Goal: Task Accomplishment & Management: Use online tool/utility

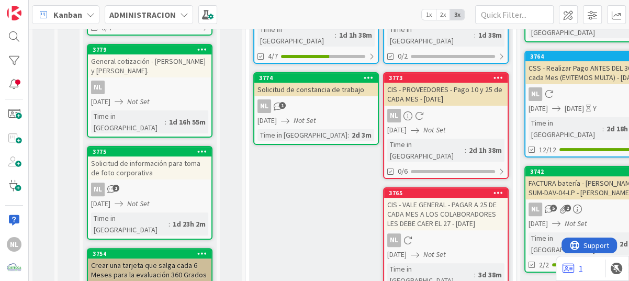
scroll to position [209, 0]
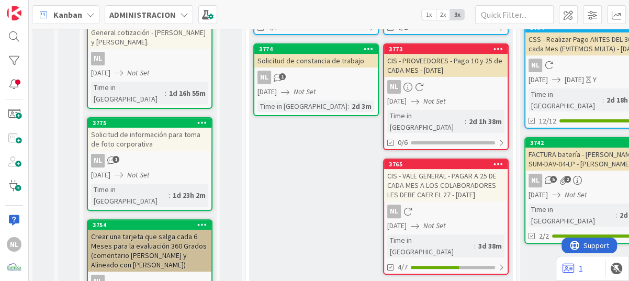
click at [454, 80] on div "NL" at bounding box center [446, 87] width 124 height 14
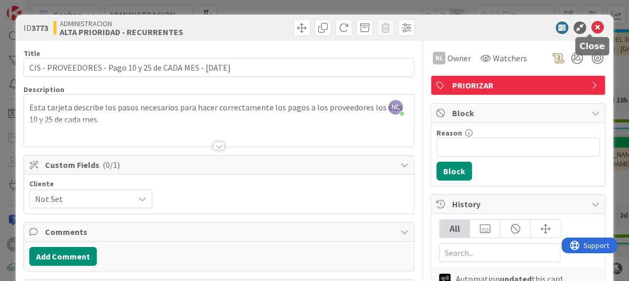
click at [592, 24] on icon at bounding box center [598, 27] width 13 height 13
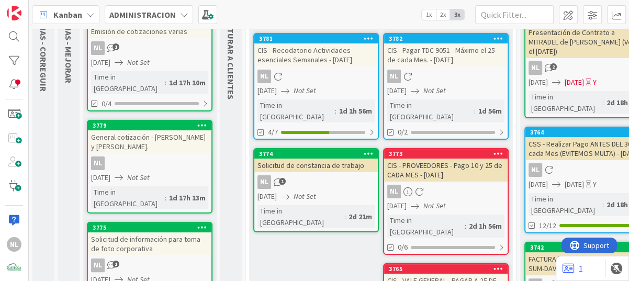
click at [473, 93] on div "[DATE] Not Set" at bounding box center [447, 90] width 120 height 11
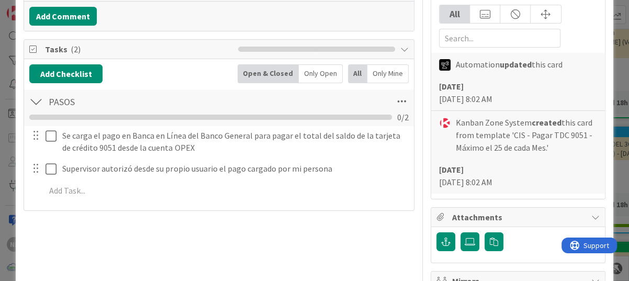
scroll to position [262, 0]
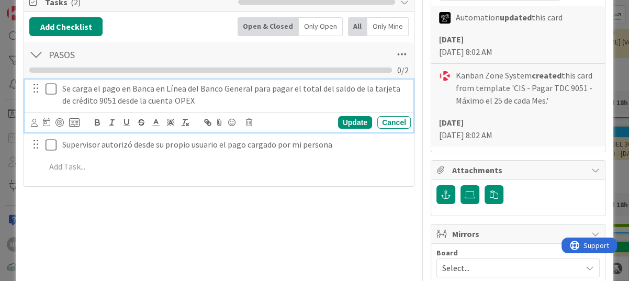
click at [54, 88] on icon at bounding box center [51, 89] width 11 height 13
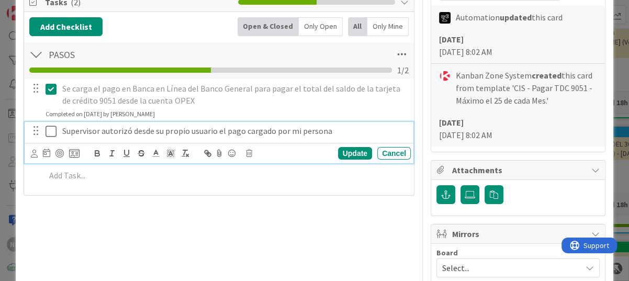
click at [51, 129] on icon at bounding box center [51, 131] width 11 height 13
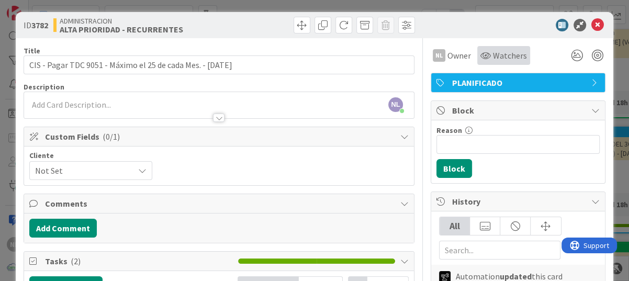
scroll to position [0, 0]
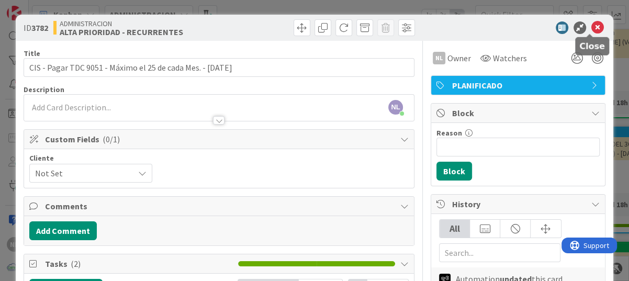
click at [592, 24] on icon at bounding box center [598, 27] width 13 height 13
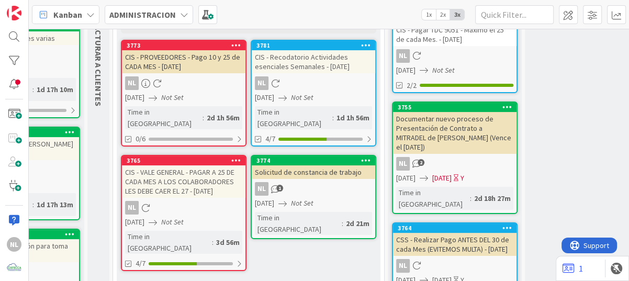
scroll to position [105, 132]
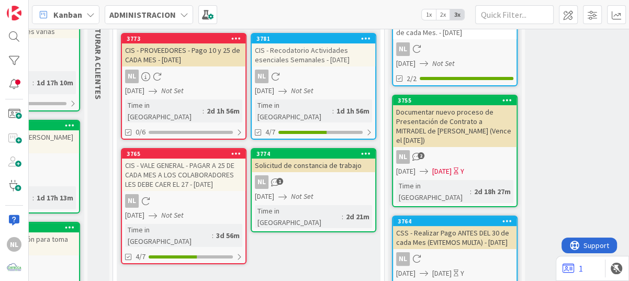
click at [168, 79] on div "NL" at bounding box center [184, 77] width 124 height 14
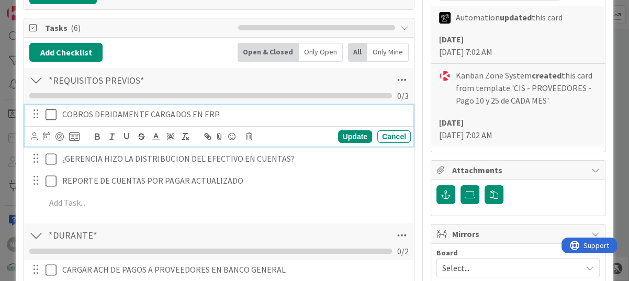
click at [50, 114] on icon at bounding box center [51, 114] width 11 height 13
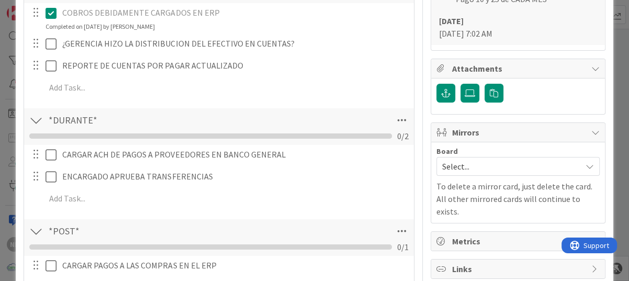
scroll to position [311, 0]
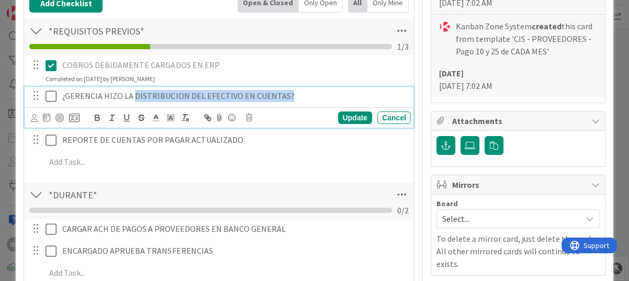
drag, startPoint x: 134, startPoint y: 94, endPoint x: 302, endPoint y: 94, distance: 167.5
click at [302, 94] on p "¿GERENCIA HIZO LA DISTRIBUCION DEL EFECTIVO EN CUENTAS?" at bounding box center [234, 96] width 344 height 12
copy p "DISTRIBUCION DEL EFECTIVO EN CUENTAS?"
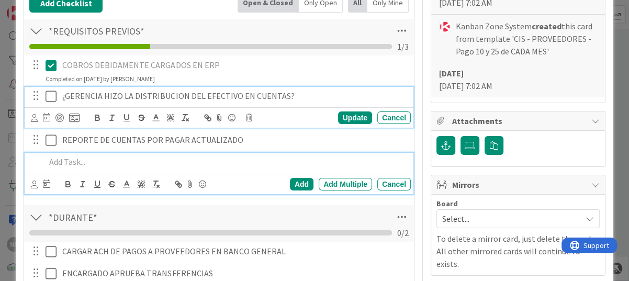
click at [265, 167] on div at bounding box center [226, 162] width 370 height 18
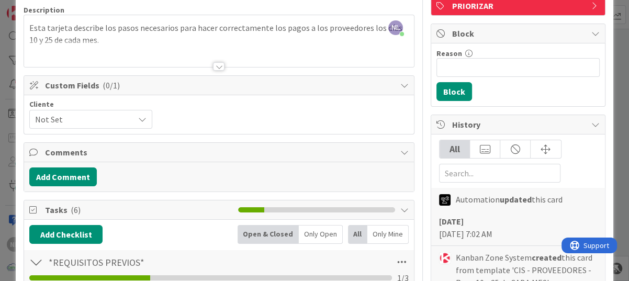
scroll to position [0, 0]
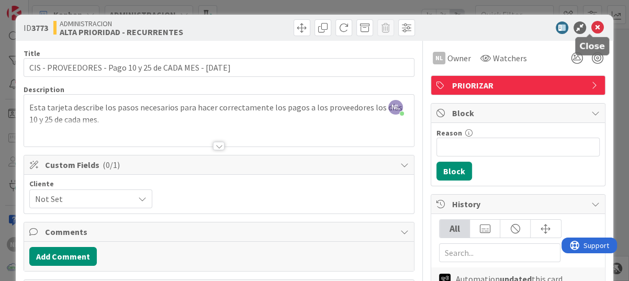
click at [592, 26] on icon at bounding box center [598, 27] width 13 height 13
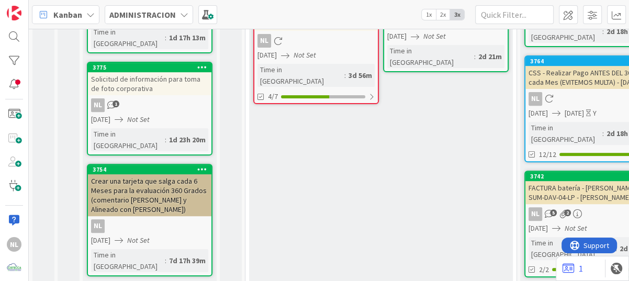
scroll to position [229, 0]
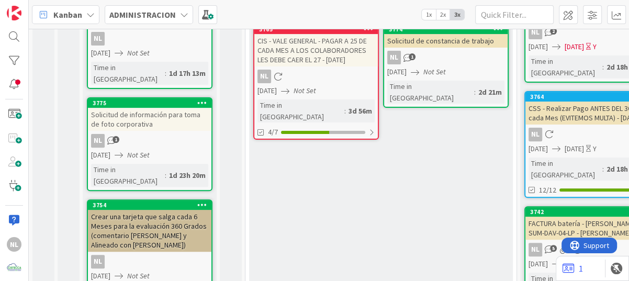
click at [173, 134] on div "NL 1" at bounding box center [150, 141] width 124 height 14
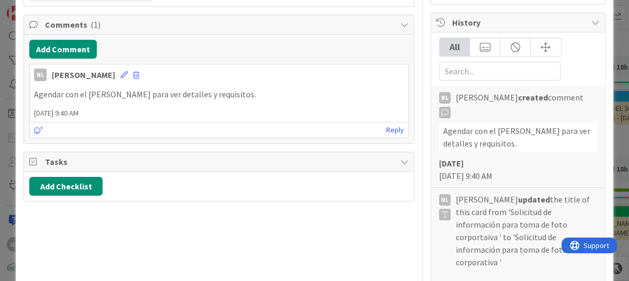
scroll to position [209, 0]
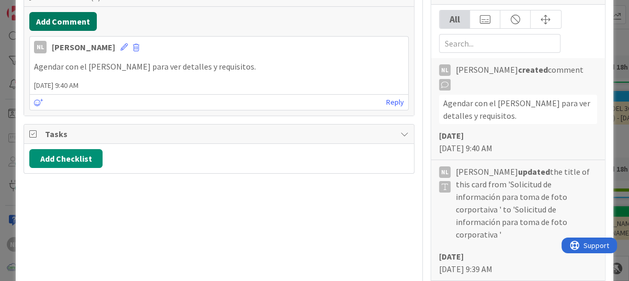
click at [52, 18] on button "Add Comment" at bounding box center [63, 21] width 68 height 19
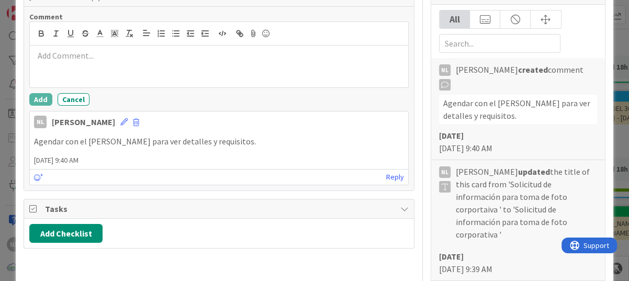
click at [46, 60] on p at bounding box center [219, 56] width 370 height 12
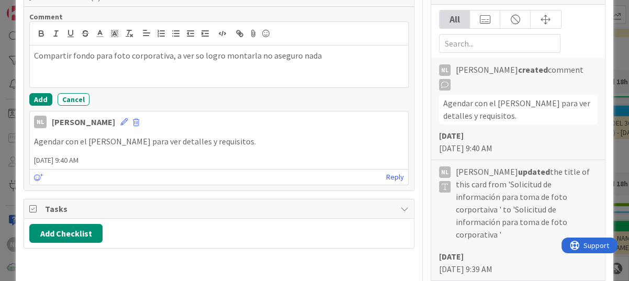
drag, startPoint x: 171, startPoint y: 58, endPoint x: 362, endPoint y: 57, distance: 191.1
click at [362, 57] on p "Compartir fondo para foto corporativa, a ver so logro montarla no aseguro nada" at bounding box center [219, 56] width 370 height 12
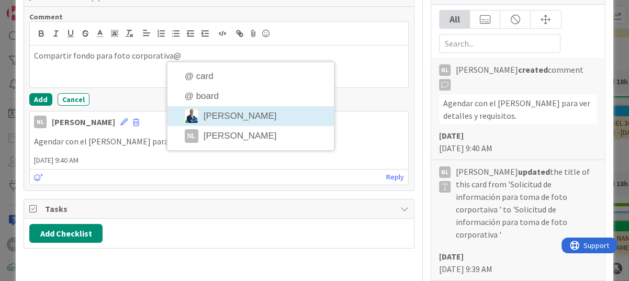
click at [249, 110] on li "[PERSON_NAME]" at bounding box center [251, 116] width 166 height 20
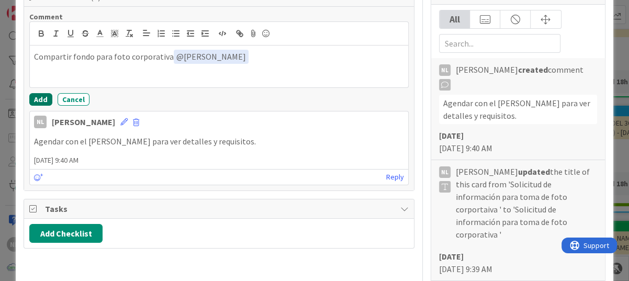
click at [36, 98] on button "Add" at bounding box center [40, 99] width 23 height 13
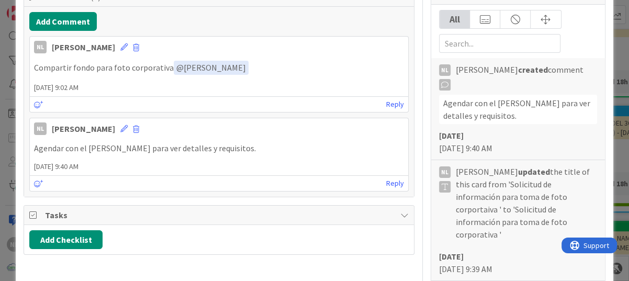
scroll to position [0, 0]
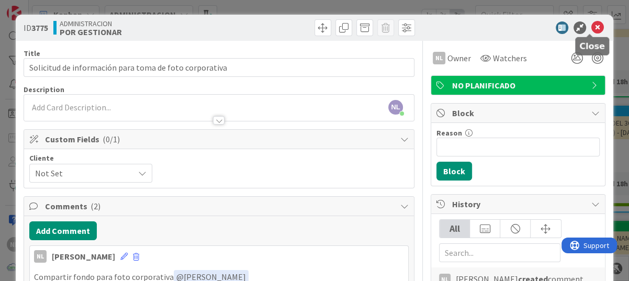
click at [592, 23] on icon at bounding box center [598, 27] width 13 height 13
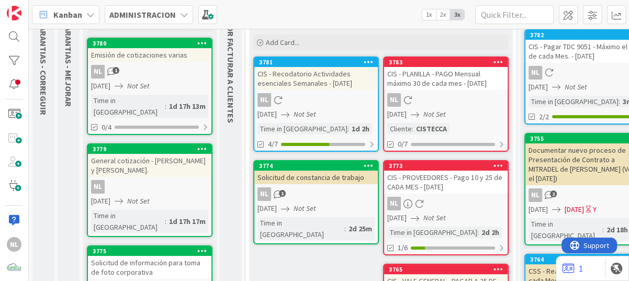
scroll to position [72, 0]
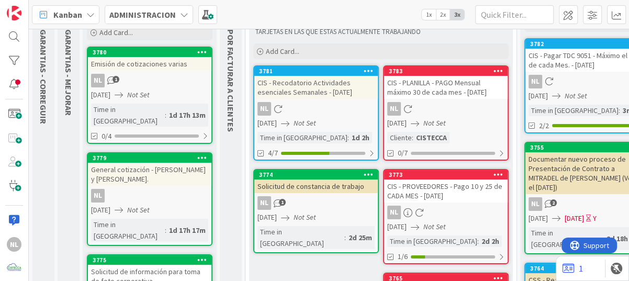
click at [331, 209] on div "NL 1" at bounding box center [316, 203] width 124 height 14
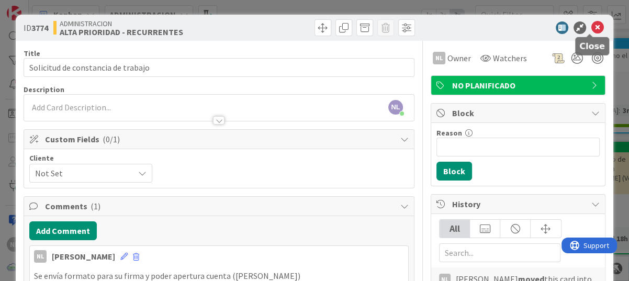
click at [594, 25] on icon at bounding box center [598, 27] width 13 height 13
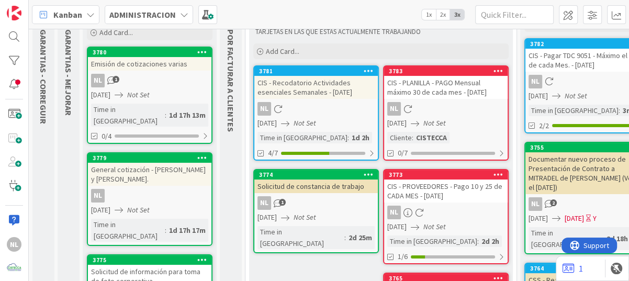
click at [476, 113] on div "NL" at bounding box center [446, 109] width 124 height 14
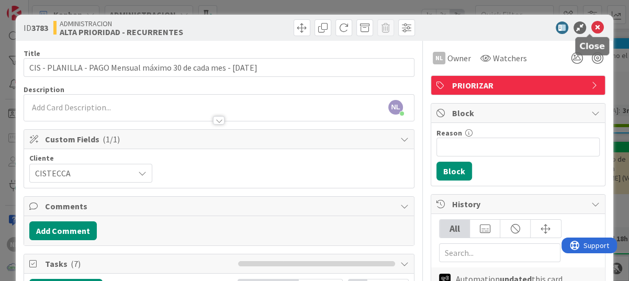
click at [592, 25] on icon at bounding box center [598, 27] width 13 height 13
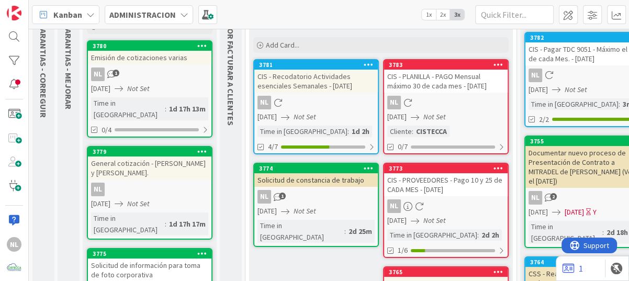
scroll to position [72, 0]
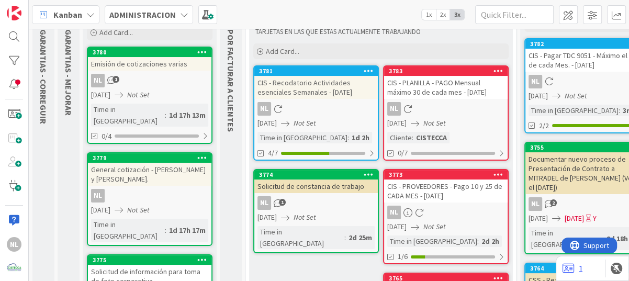
click at [294, 112] on div "NL" at bounding box center [316, 109] width 124 height 14
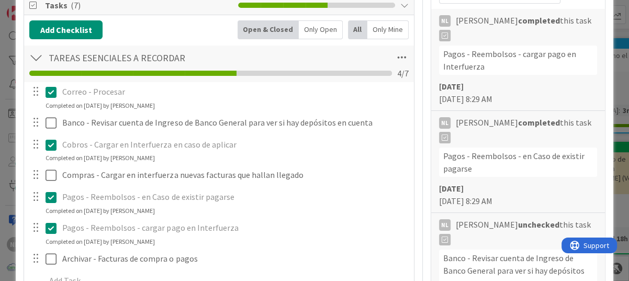
scroll to position [262, 0]
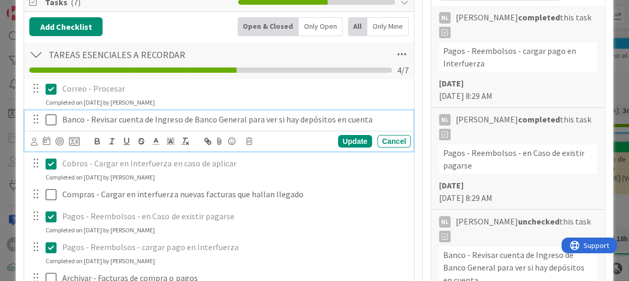
click at [49, 120] on icon at bounding box center [51, 120] width 11 height 13
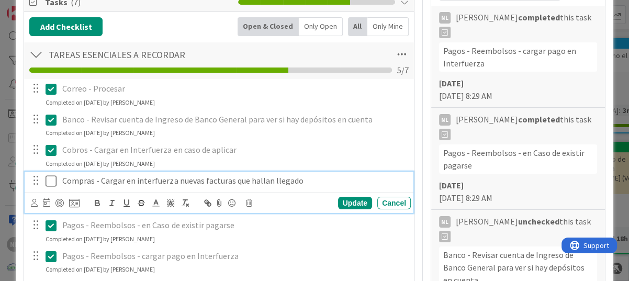
click at [54, 183] on icon at bounding box center [51, 181] width 11 height 13
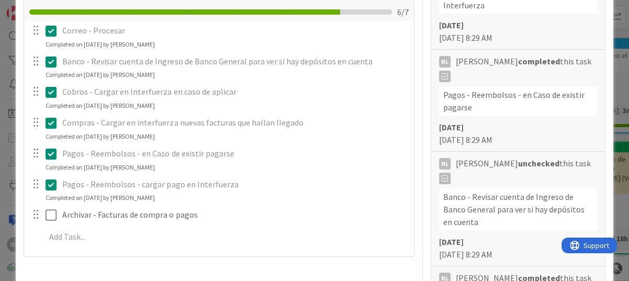
scroll to position [314, 0]
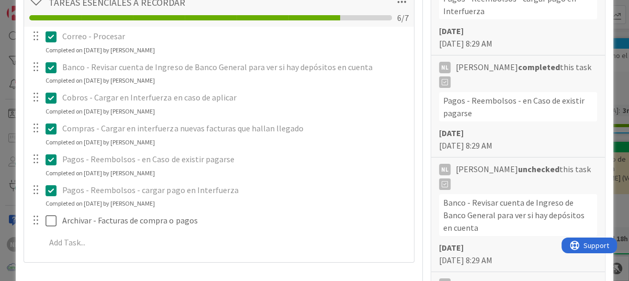
click at [50, 68] on icon at bounding box center [51, 67] width 11 height 13
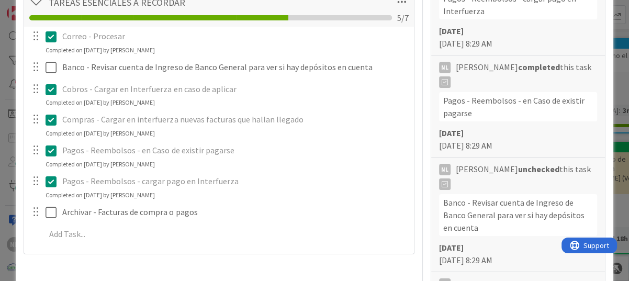
click at [53, 35] on icon at bounding box center [51, 36] width 11 height 13
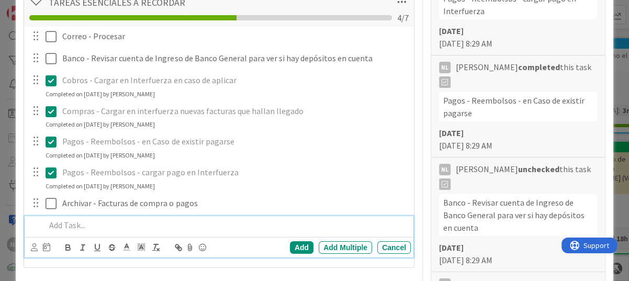
click at [364, 252] on div "Add Add Multiple Cancel" at bounding box center [219, 236] width 389 height 41
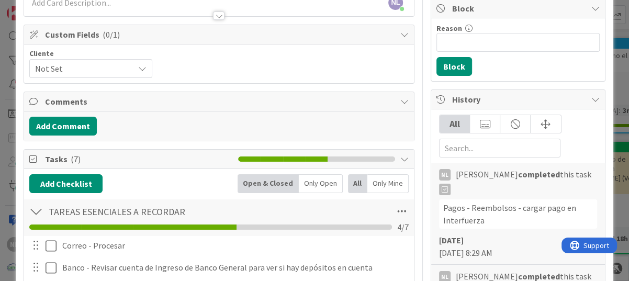
scroll to position [0, 0]
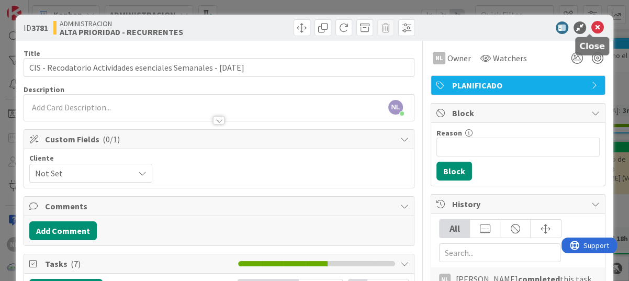
click at [592, 26] on icon at bounding box center [598, 27] width 13 height 13
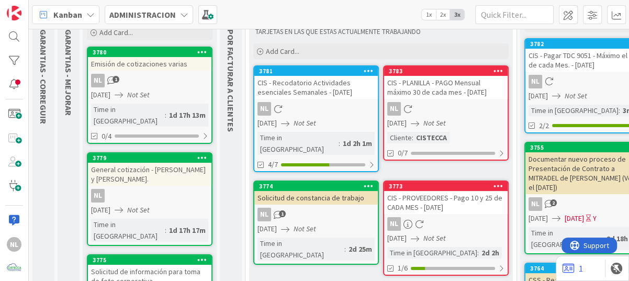
scroll to position [20, 0]
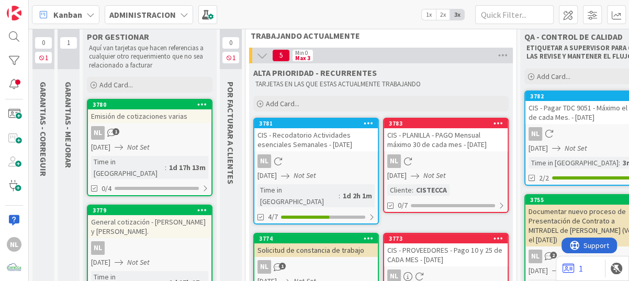
click at [69, 31] on div "1" at bounding box center [69, 41] width 22 height 58
click at [71, 64] on div "1" at bounding box center [69, 41] width 22 height 58
click at [63, 37] on span "1" at bounding box center [69, 43] width 18 height 13
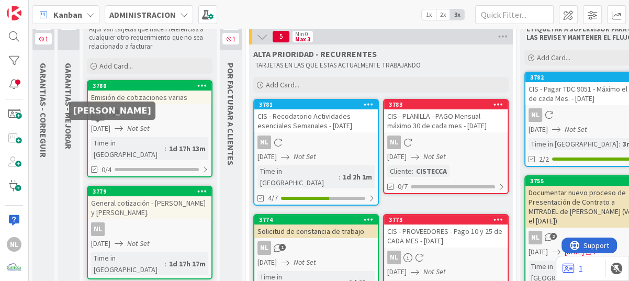
scroll to position [72, 0]
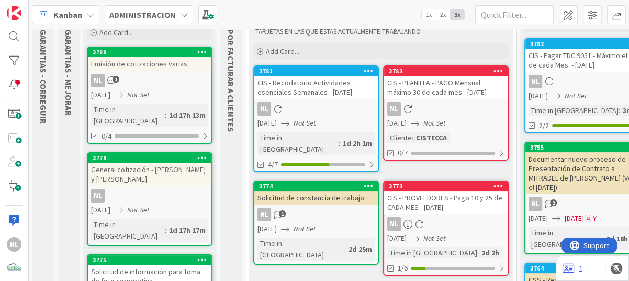
click at [71, 105] on span "GARANTIAS - MEJORAR" at bounding box center [68, 72] width 10 height 86
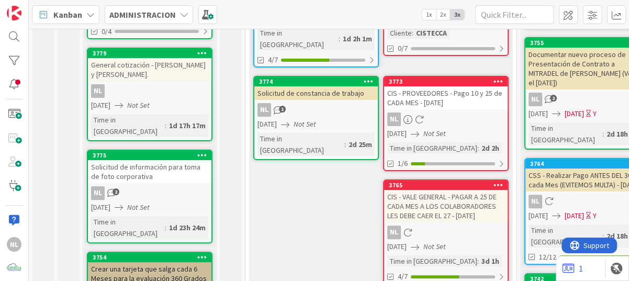
scroll to position [0, 0]
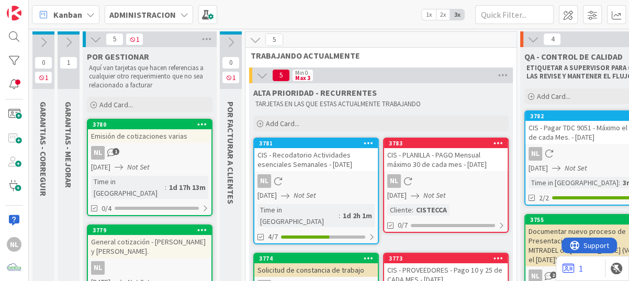
click at [73, 43] on icon at bounding box center [69, 43] width 12 height 12
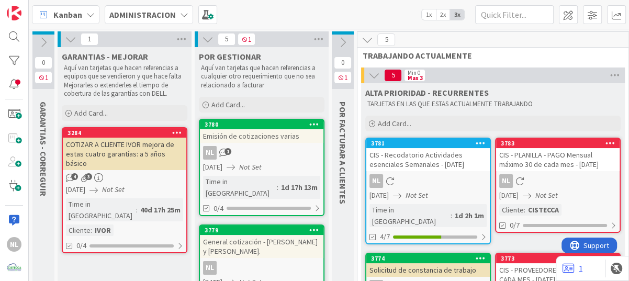
click at [70, 41] on icon at bounding box center [71, 40] width 12 height 12
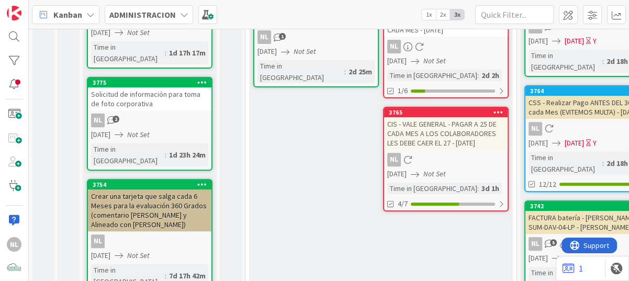
scroll to position [262, 0]
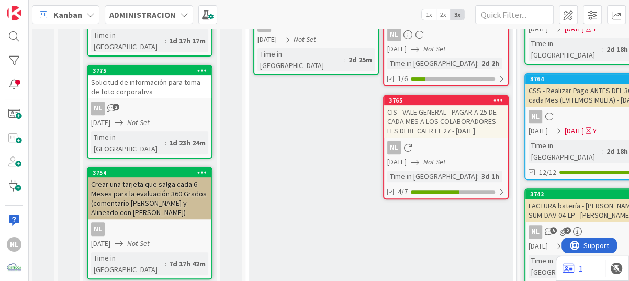
click at [457, 156] on link "3765 CIS - VALE GENERAL - PAGAR A 25 DE CADA MES A LOS COLABORADORES LES DEBE C…" at bounding box center [446, 147] width 126 height 105
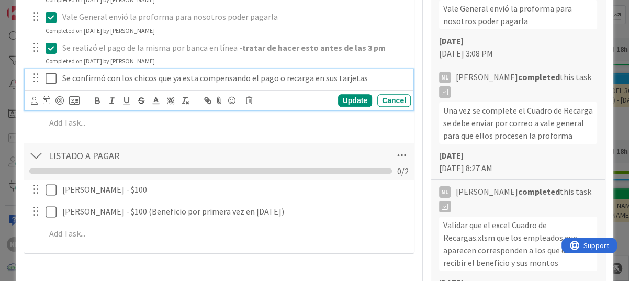
click at [50, 72] on icon at bounding box center [51, 78] width 11 height 13
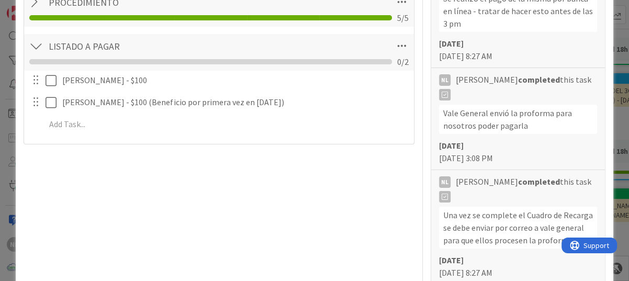
scroll to position [314, 0]
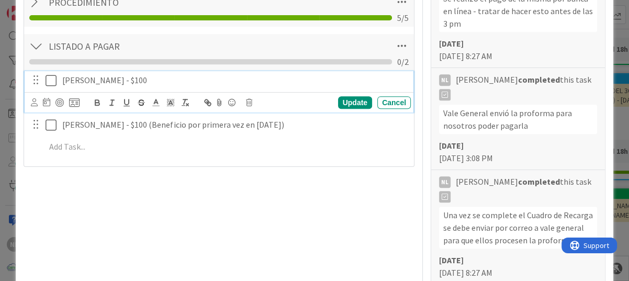
click at [51, 82] on icon at bounding box center [51, 80] width 11 height 13
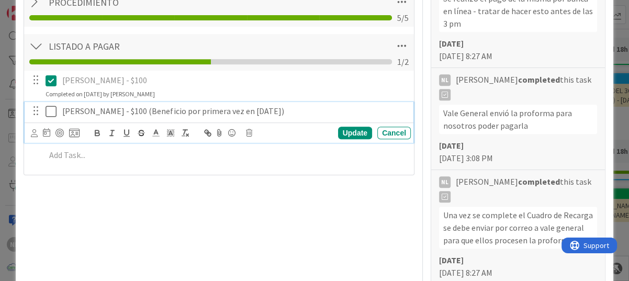
click at [53, 113] on icon at bounding box center [51, 111] width 11 height 13
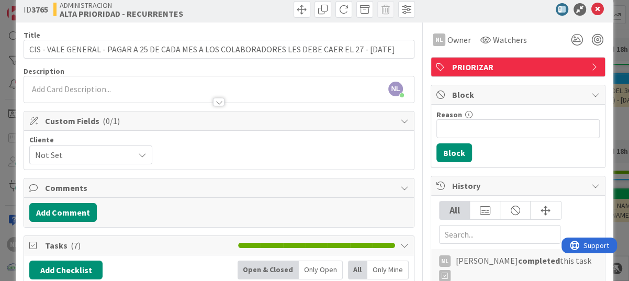
scroll to position [0, 0]
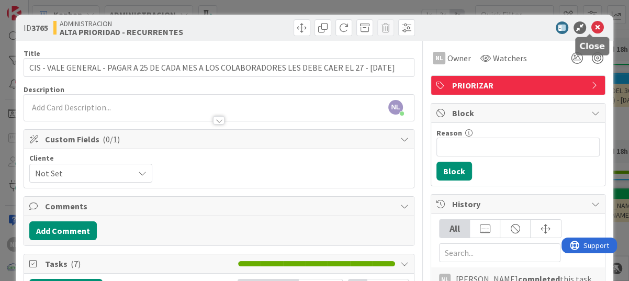
click at [594, 24] on icon at bounding box center [598, 27] width 13 height 13
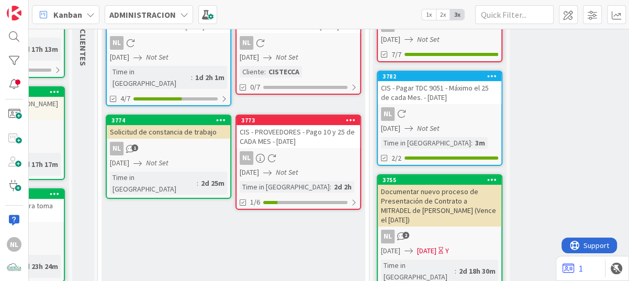
scroll to position [157, 148]
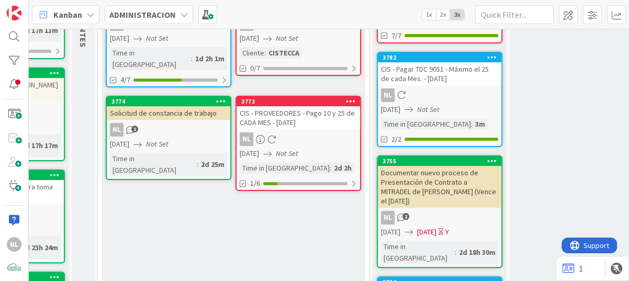
click at [295, 113] on div "CIS - PROVEEDORES - Pago 10 y 25 de CADA MES - [DATE]" at bounding box center [299, 117] width 124 height 23
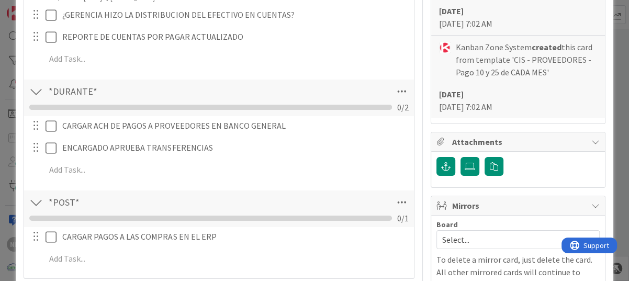
scroll to position [366, 0]
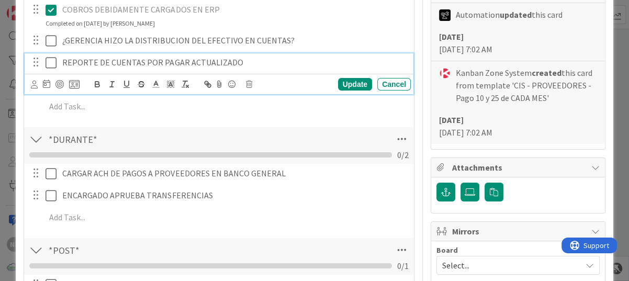
click at [50, 63] on icon at bounding box center [51, 63] width 11 height 13
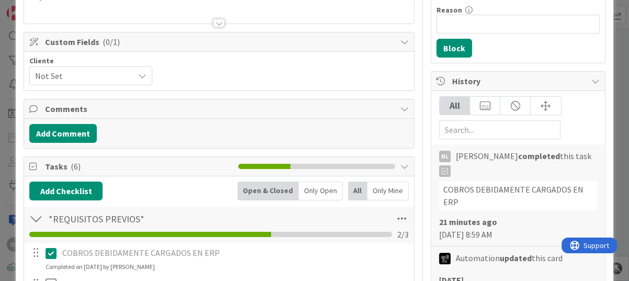
scroll to position [0, 0]
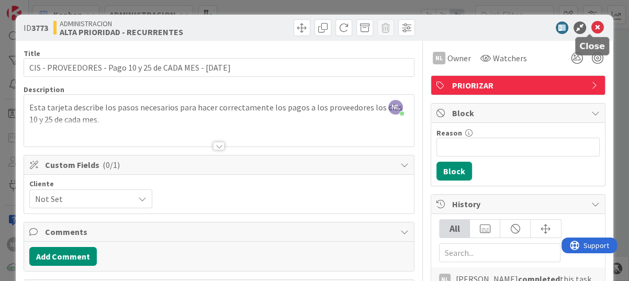
click at [592, 21] on icon at bounding box center [598, 27] width 13 height 13
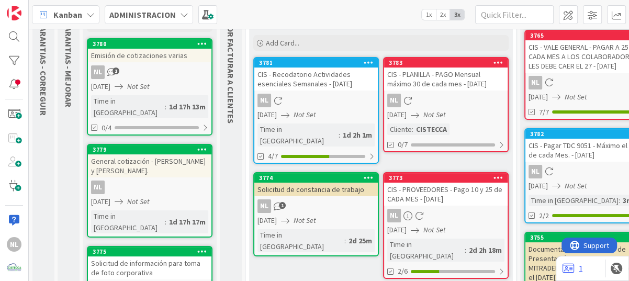
scroll to position [105, 0]
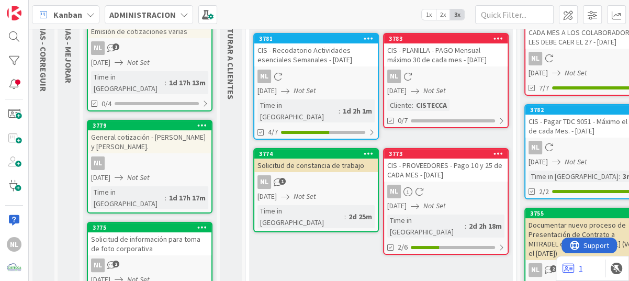
click at [301, 78] on div "NL" at bounding box center [316, 77] width 124 height 14
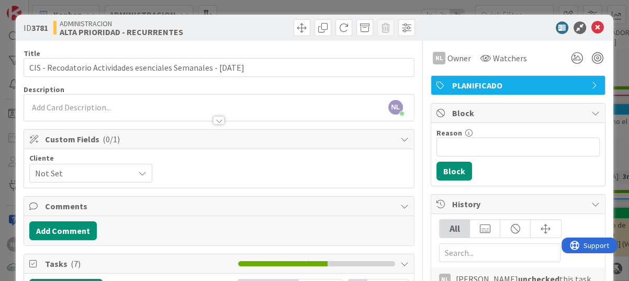
click at [592, 21] on icon at bounding box center [598, 27] width 13 height 13
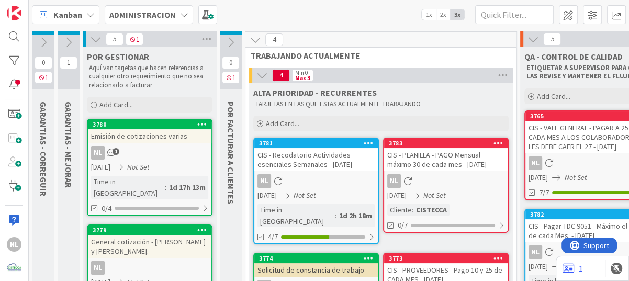
click at [69, 37] on icon at bounding box center [69, 43] width 12 height 12
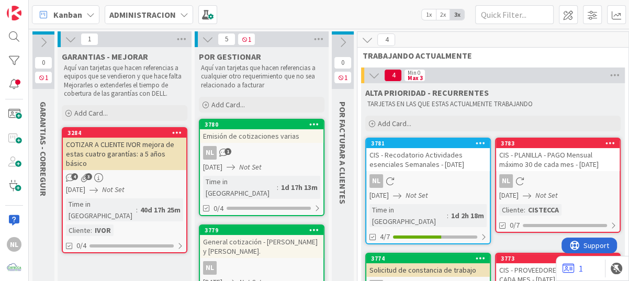
click at [41, 38] on icon at bounding box center [44, 43] width 12 height 12
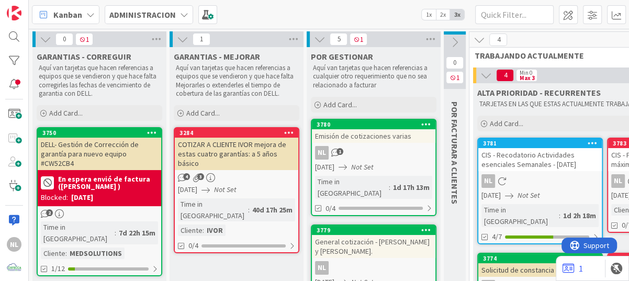
click at [42, 39] on icon at bounding box center [46, 40] width 12 height 12
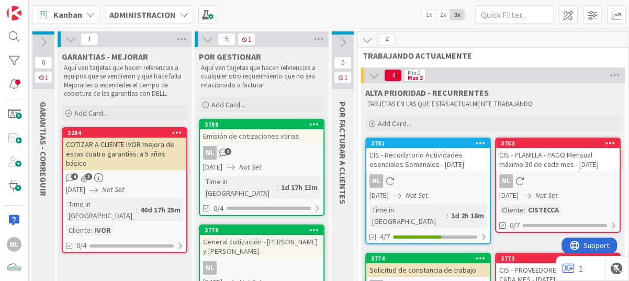
click at [72, 37] on icon at bounding box center [71, 40] width 12 height 12
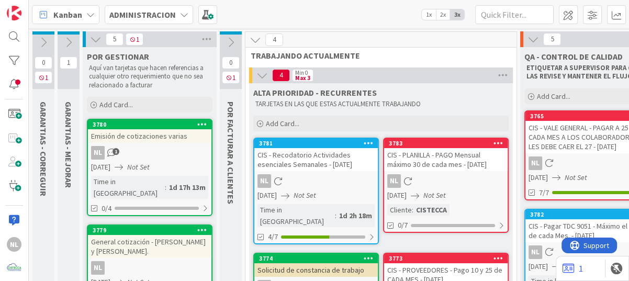
click at [93, 39] on icon at bounding box center [96, 40] width 12 height 12
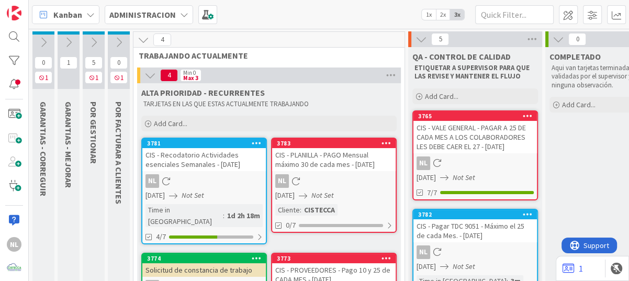
click at [115, 42] on icon at bounding box center [119, 43] width 12 height 12
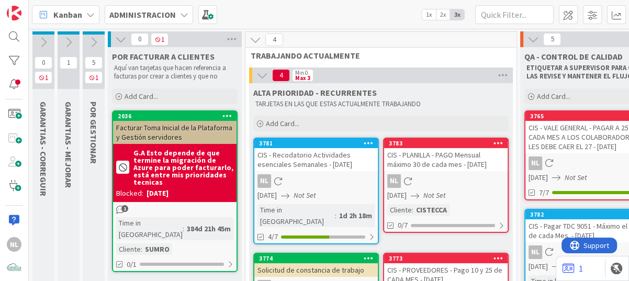
click at [123, 36] on icon at bounding box center [121, 40] width 12 height 12
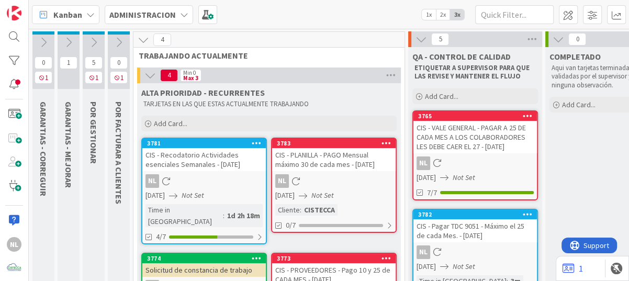
click at [92, 40] on icon at bounding box center [94, 43] width 12 height 12
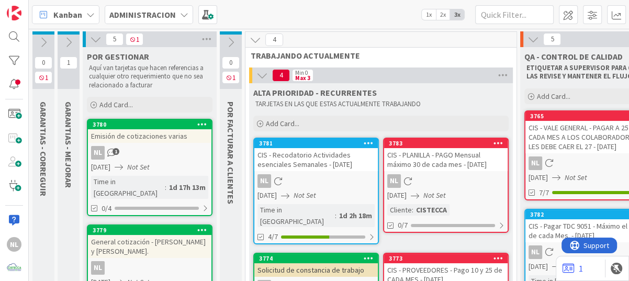
click at [91, 37] on icon at bounding box center [96, 40] width 12 height 12
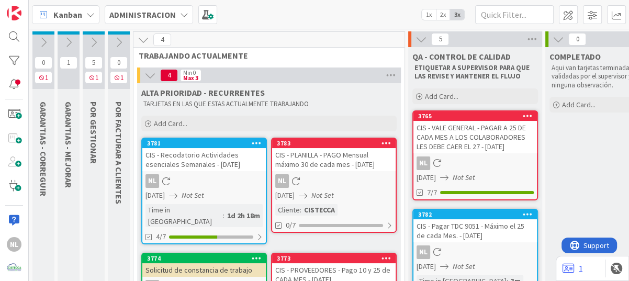
click at [39, 41] on icon at bounding box center [44, 43] width 12 height 12
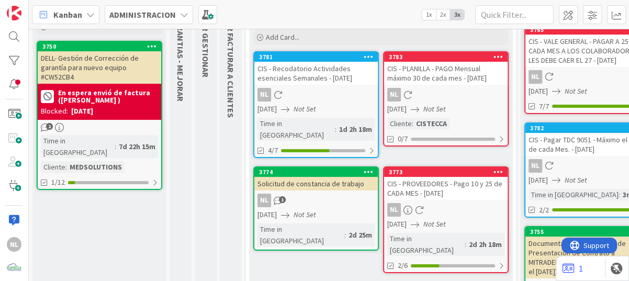
scroll to position [105, 0]
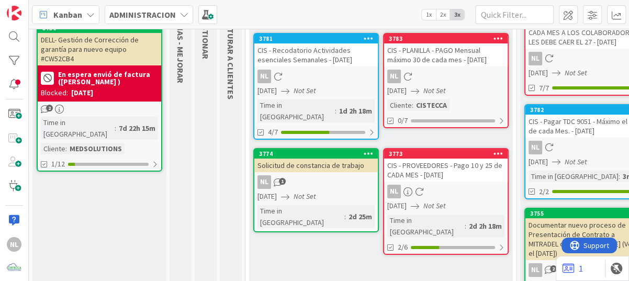
click at [330, 76] on div "NL" at bounding box center [316, 77] width 124 height 14
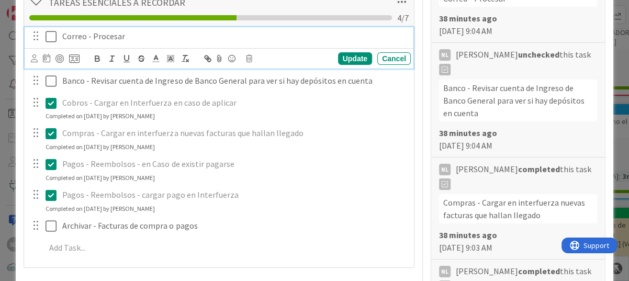
click at [46, 34] on icon at bounding box center [51, 36] width 11 height 13
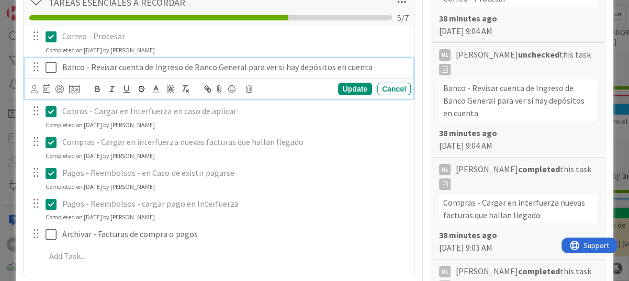
click at [50, 63] on icon at bounding box center [51, 67] width 11 height 13
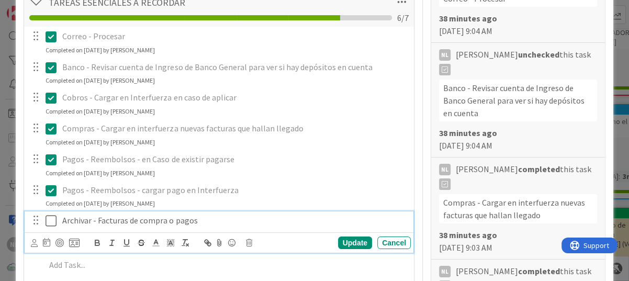
click at [51, 222] on icon at bounding box center [51, 221] width 11 height 13
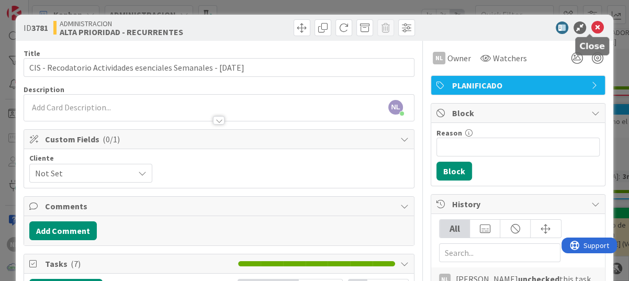
click at [592, 26] on icon at bounding box center [598, 27] width 13 height 13
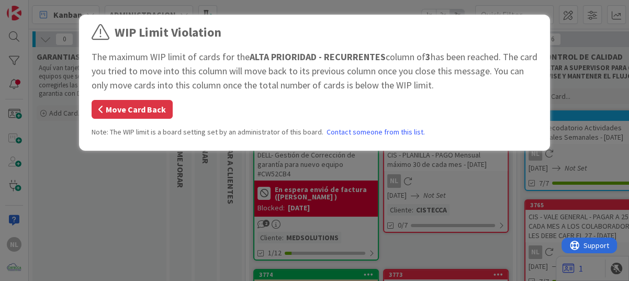
click at [121, 114] on button "Move Card Back" at bounding box center [132, 109] width 81 height 19
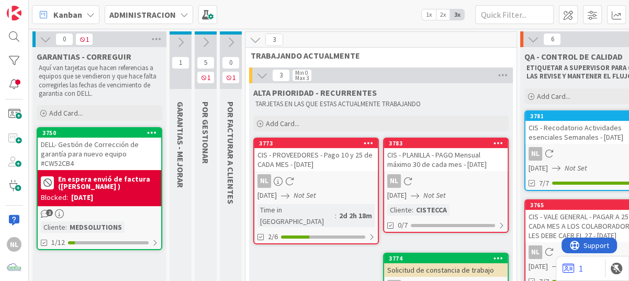
click at [82, 158] on div "DELL- Gestión de Corrección de garantía para nuevo equipo #CW52CB4" at bounding box center [100, 154] width 124 height 32
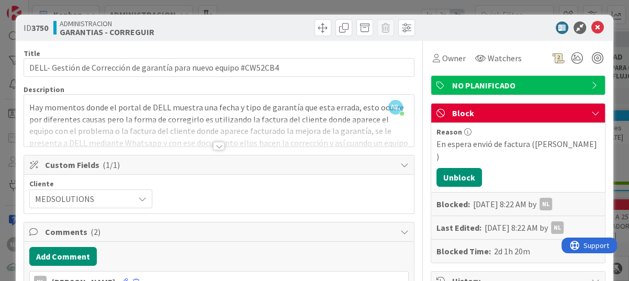
click at [580, 108] on div "Block" at bounding box center [518, 113] width 174 height 19
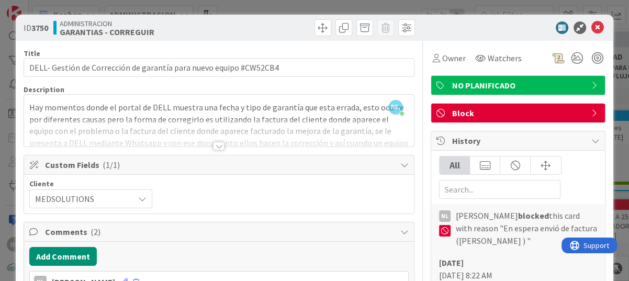
click at [461, 114] on span "Block" at bounding box center [519, 113] width 134 height 13
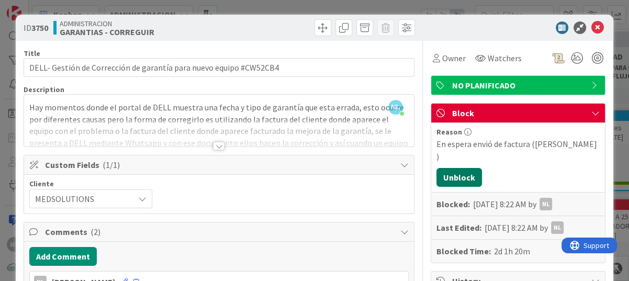
click at [445, 168] on button "Unblock" at bounding box center [460, 177] width 46 height 19
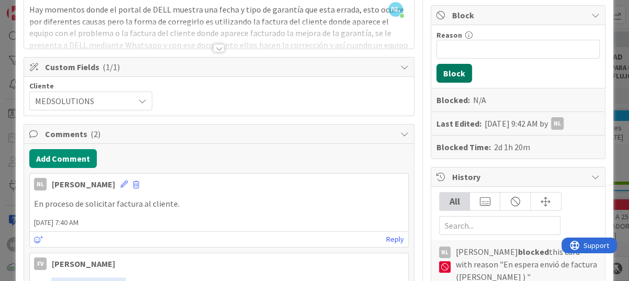
scroll to position [105, 0]
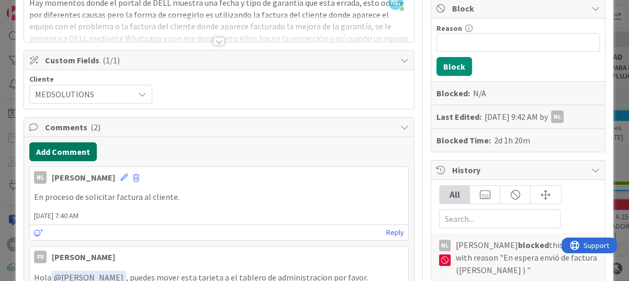
click at [66, 151] on button "Add Comment" at bounding box center [63, 151] width 68 height 19
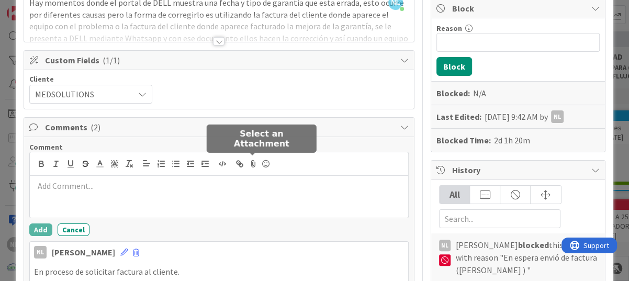
click at [253, 165] on icon at bounding box center [253, 164] width 13 height 15
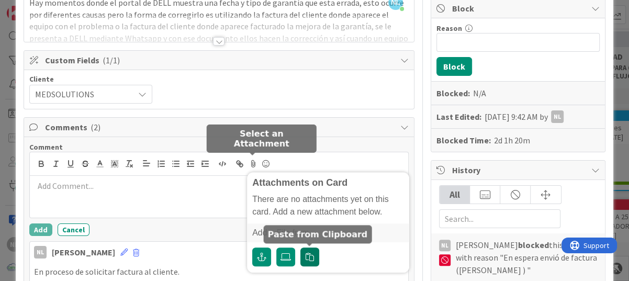
click at [308, 253] on icon "button" at bounding box center [310, 257] width 8 height 8
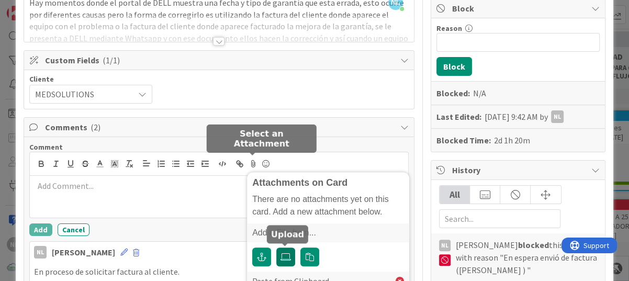
click at [281, 256] on icon at bounding box center [286, 257] width 10 height 8
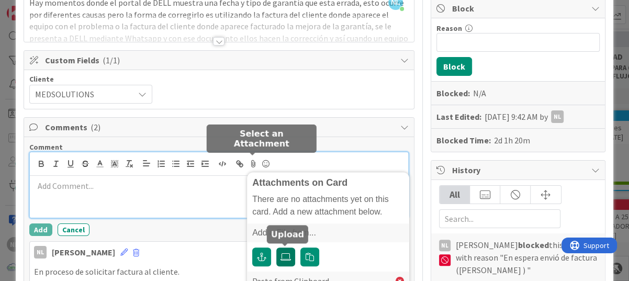
click at [276, 248] on input "file" at bounding box center [276, 248] width 0 height 0
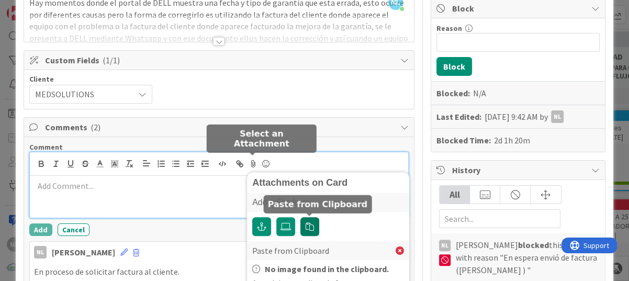
click at [310, 227] on icon "button" at bounding box center [310, 227] width 8 height 8
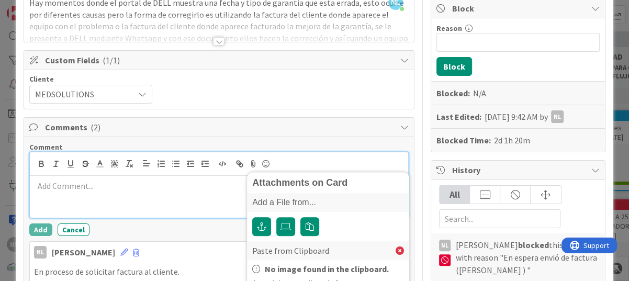
click at [128, 208] on div at bounding box center [219, 197] width 379 height 42
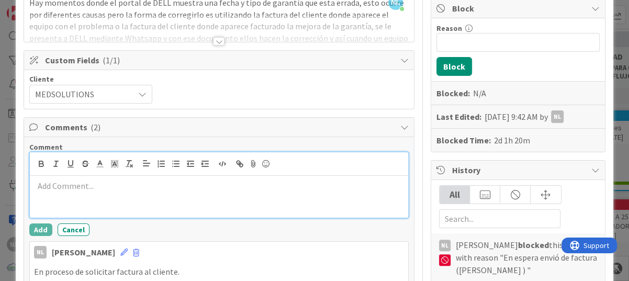
drag, startPoint x: 231, startPoint y: 197, endPoint x: 187, endPoint y: 194, distance: 44.6
click at [187, 194] on div at bounding box center [219, 197] width 379 height 42
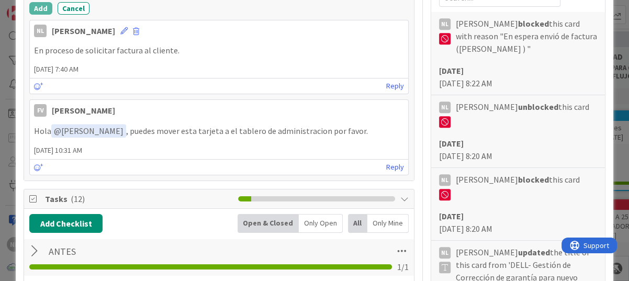
scroll to position [117, 0]
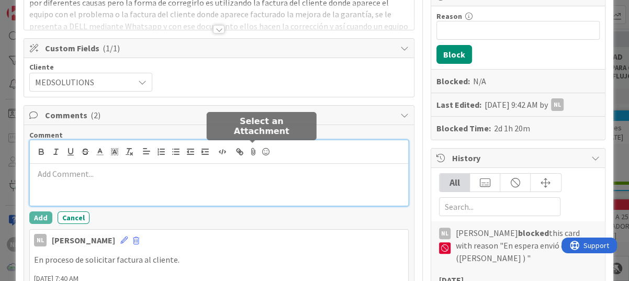
click at [252, 149] on icon at bounding box center [253, 151] width 13 height 15
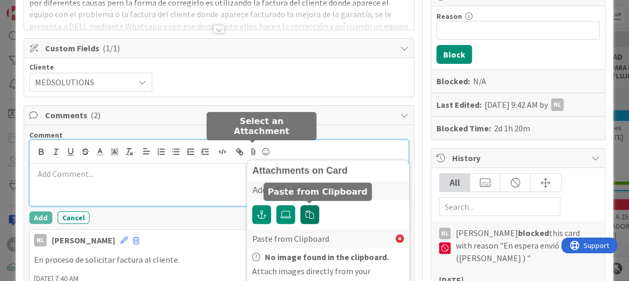
click at [312, 214] on icon "button" at bounding box center [310, 214] width 8 height 8
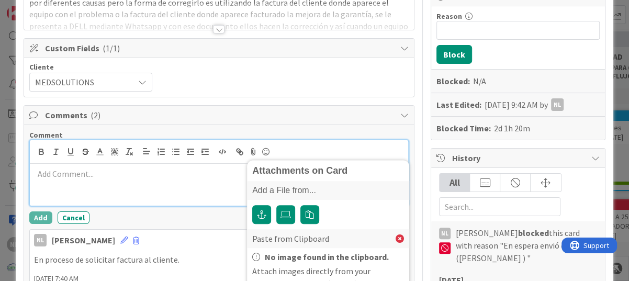
click at [42, 173] on p at bounding box center [219, 174] width 370 height 12
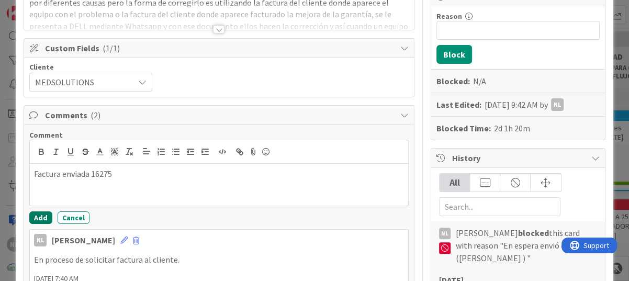
click at [33, 220] on button "Add" at bounding box center [40, 218] width 23 height 13
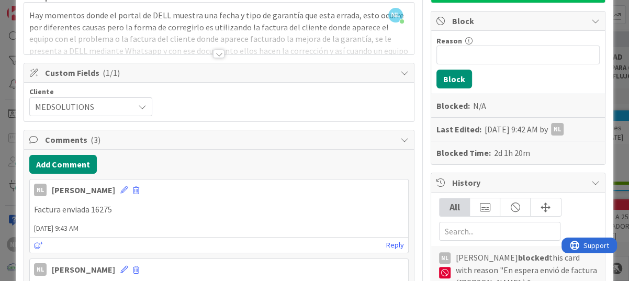
scroll to position [12, 0]
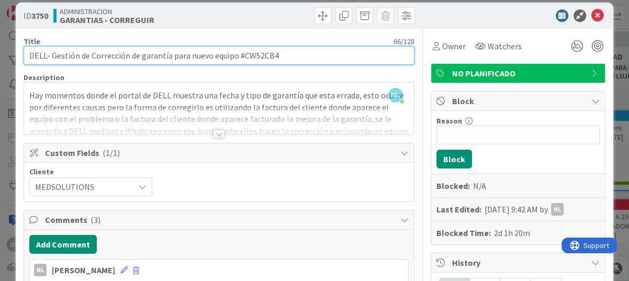
drag, startPoint x: 242, startPoint y: 52, endPoint x: 291, endPoint y: 54, distance: 48.2
click at [291, 54] on input "DELL- Gestión de Corrección de garantía para nuevo equipo #CW52CB4" at bounding box center [219, 55] width 391 height 19
